Goal: Transaction & Acquisition: Download file/media

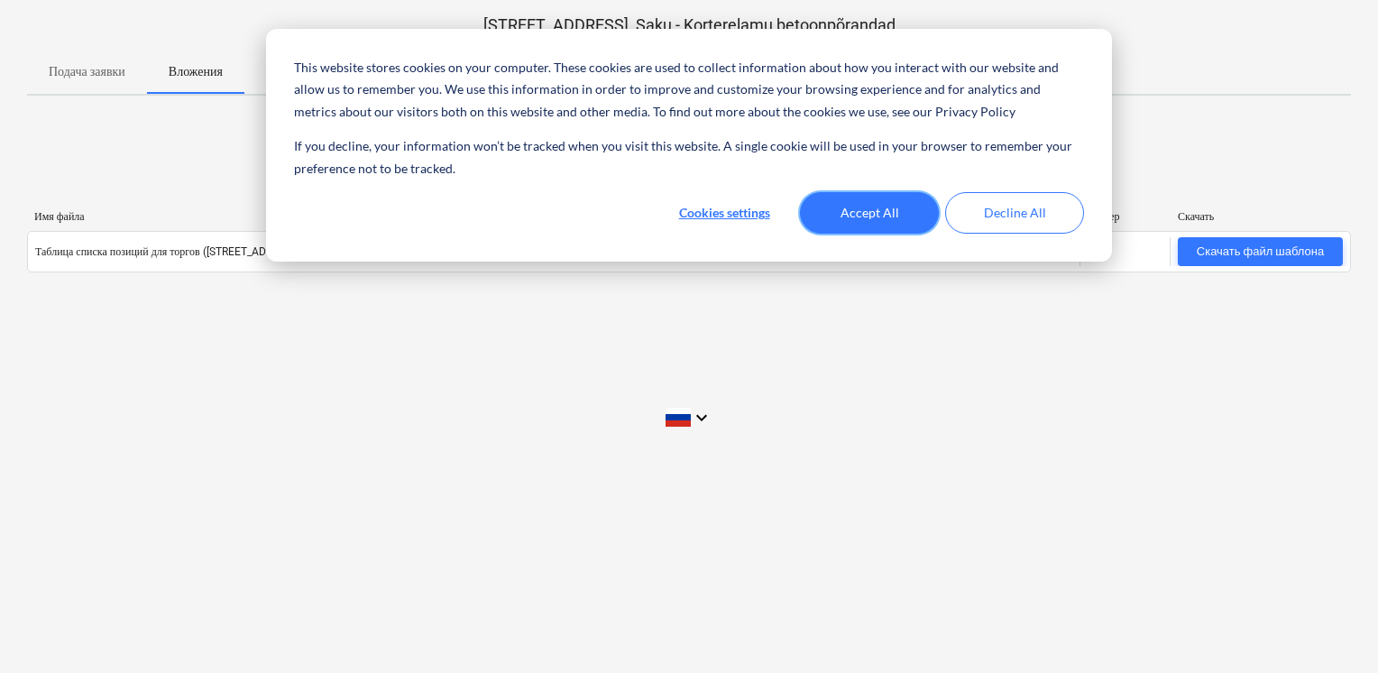
click at [833, 227] on button "Accept All" at bounding box center [869, 212] width 139 height 41
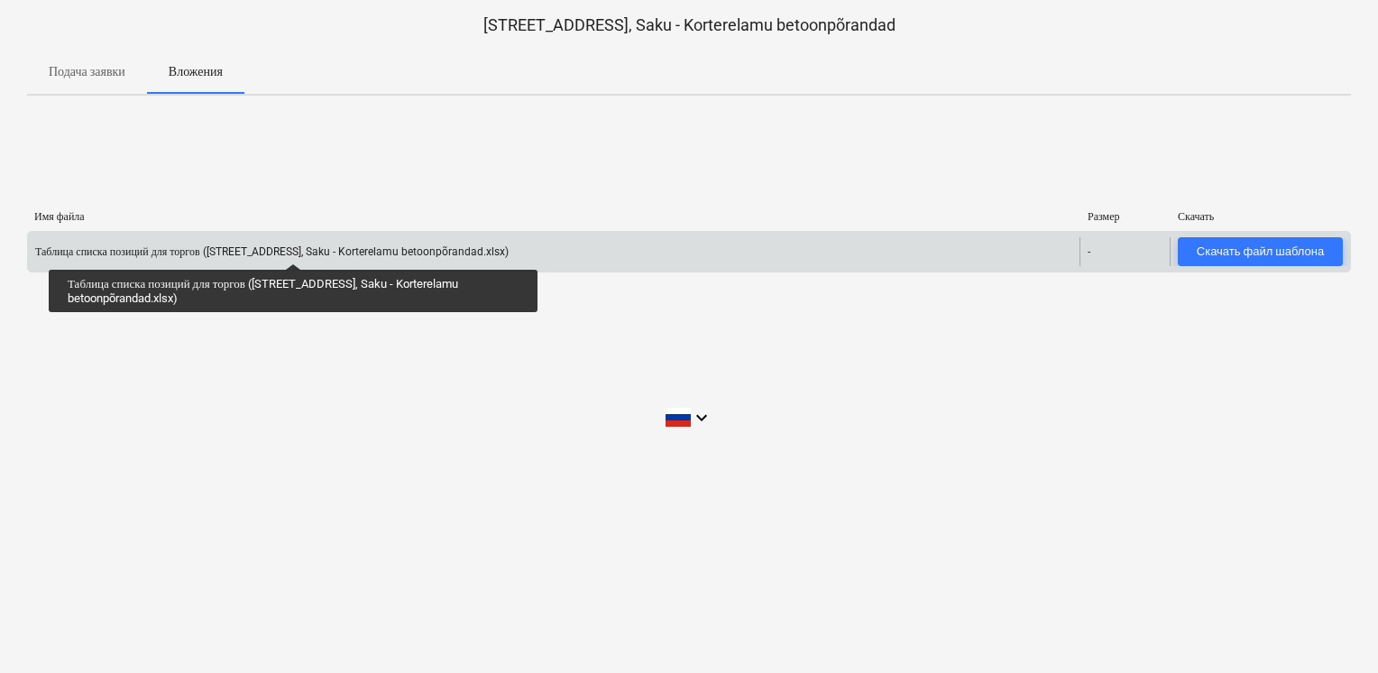
click at [292, 245] on div "Таблица списка позиций для торгов ([STREET_ADDRESS], Saku - Korterelamu betoonp…" at bounding box center [272, 252] width 474 height 14
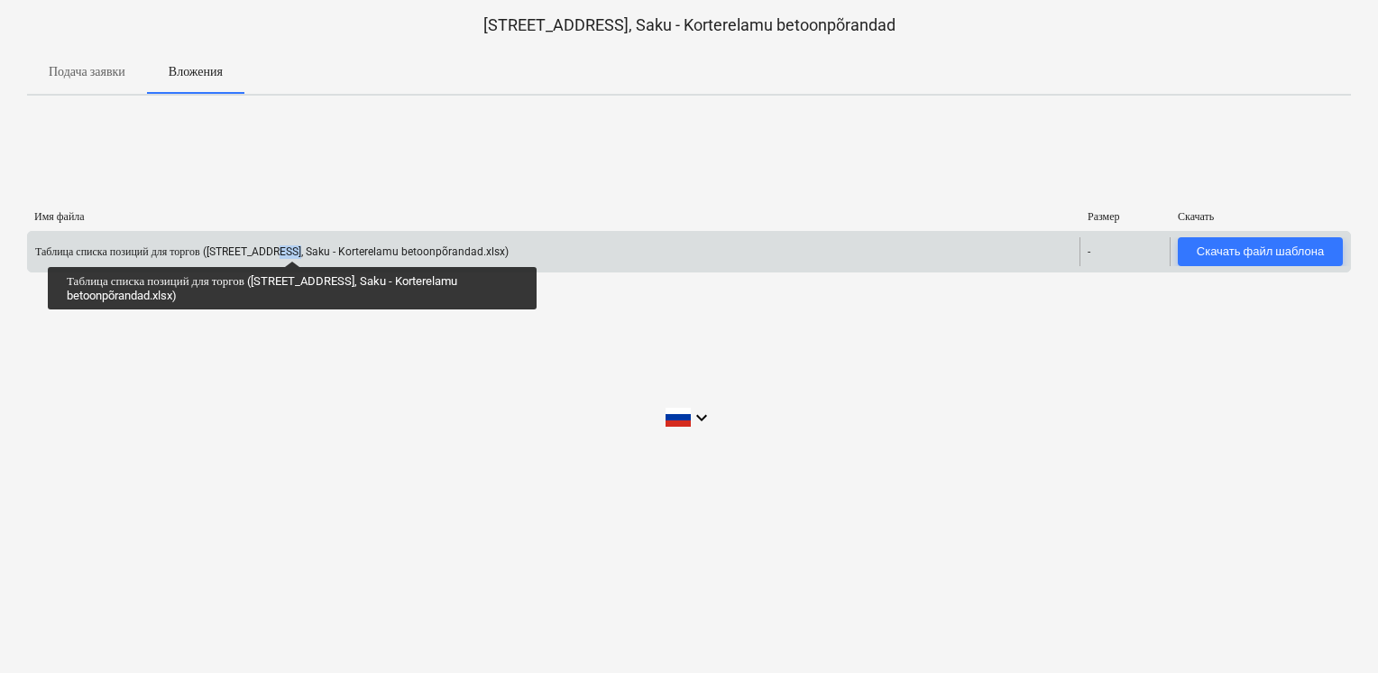
click at [292, 245] on div "Таблица списка позиций для торгов ([STREET_ADDRESS], Saku - Korterelamu betoonp…" at bounding box center [272, 252] width 474 height 14
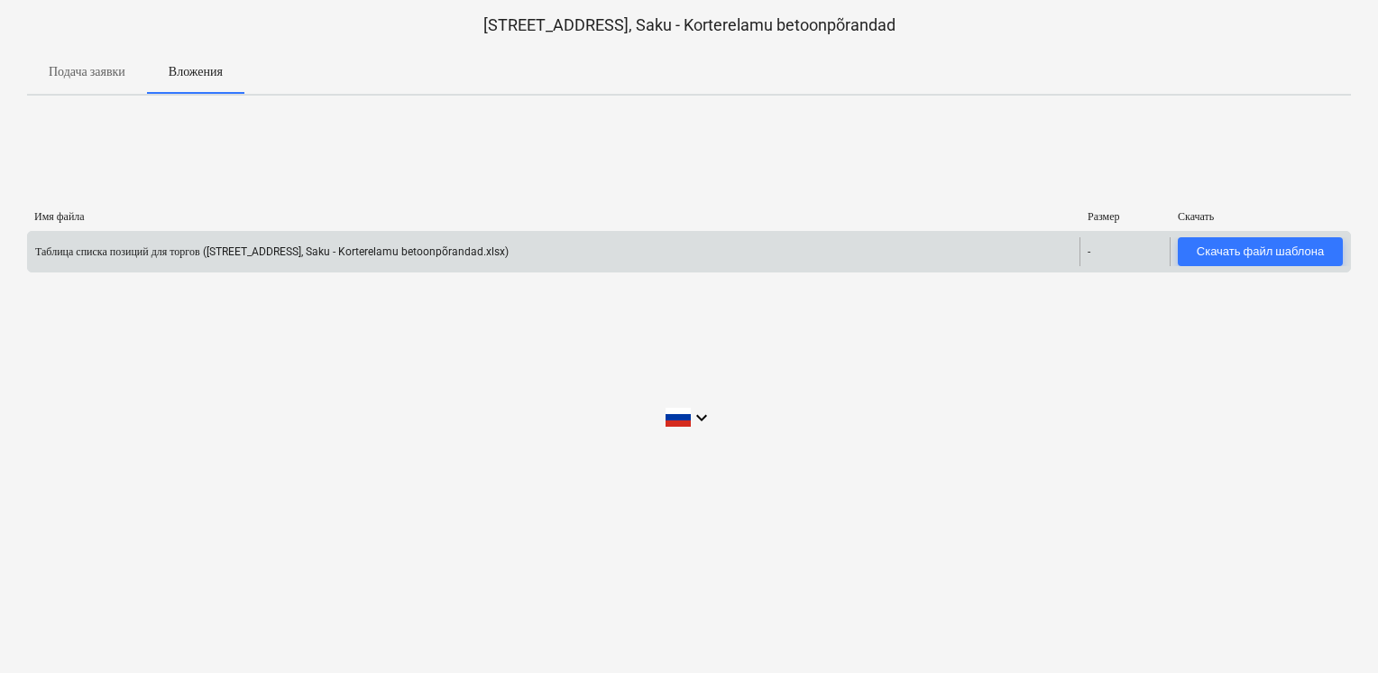
click at [606, 235] on div "Таблица списка позиций для торгов (Hinnapäring Soo tee 5, Saku - Korterelamu be…" at bounding box center [689, 251] width 1324 height 41
click at [612, 238] on div "Таблица списка позиций для торгов ([STREET_ADDRESS], Saku - Korterelamu betoonp…" at bounding box center [554, 251] width 1052 height 29
click at [613, 240] on div "Таблица списка позиций для торгов ([STREET_ADDRESS], Saku - Korterelamu betoonp…" at bounding box center [554, 251] width 1052 height 29
drag, startPoint x: 613, startPoint y: 240, endPoint x: 779, endPoint y: 240, distance: 166.0
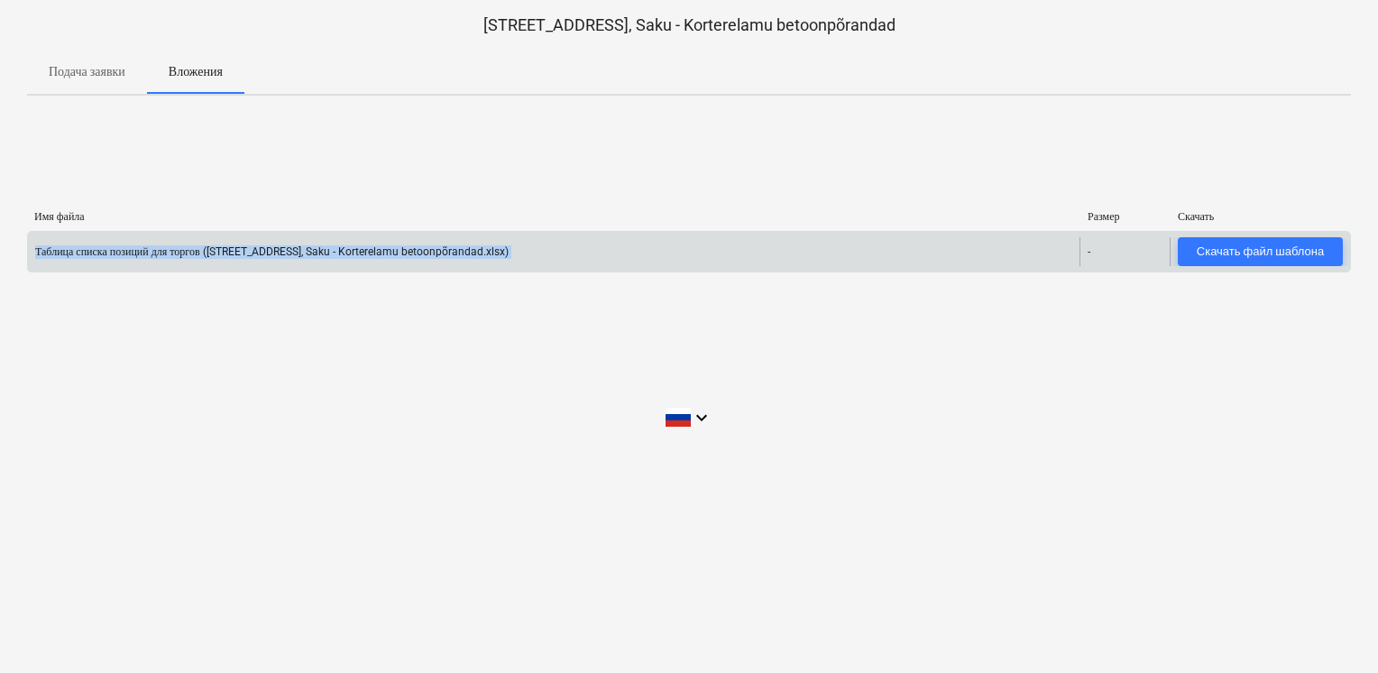
click at [776, 240] on div "Таблица списка позиций для торгов ([STREET_ADDRESS], Saku - Korterelamu betoonp…" at bounding box center [554, 251] width 1052 height 29
click at [1189, 243] on span "Скачать файл шаблона" at bounding box center [1260, 252] width 151 height 21
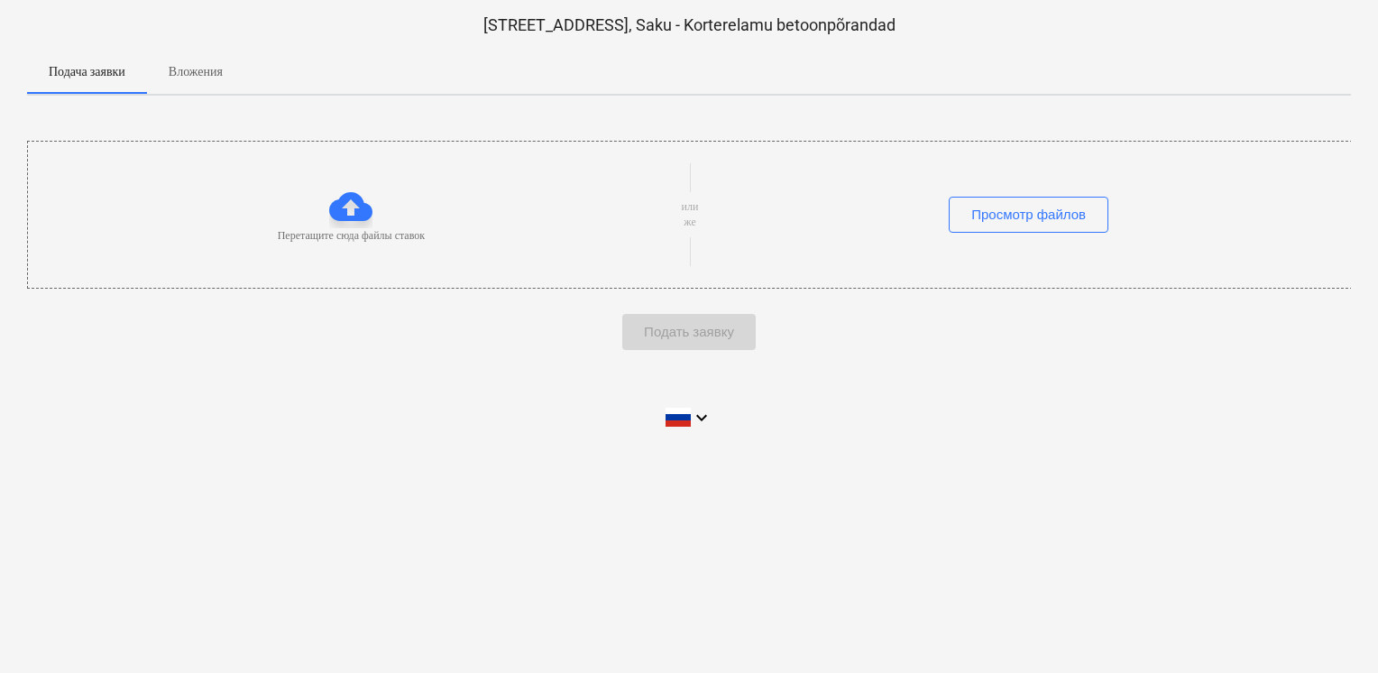
click at [210, 49] on div at bounding box center [689, 43] width 1324 height 14
click at [211, 69] on p "Вложения" at bounding box center [196, 71] width 54 height 19
